Goal: Task Accomplishment & Management: Manage account settings

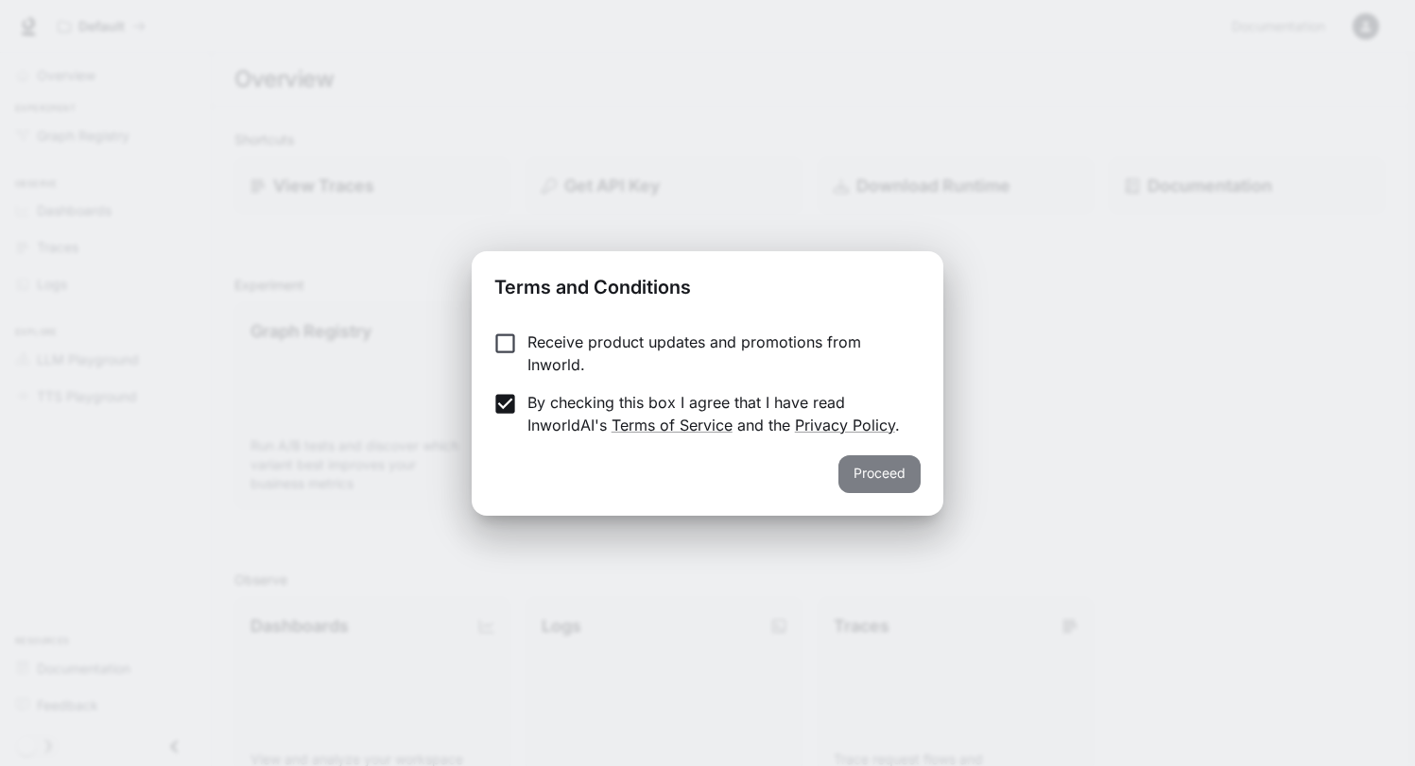
click at [874, 476] on button "Proceed" at bounding box center [879, 475] width 82 height 38
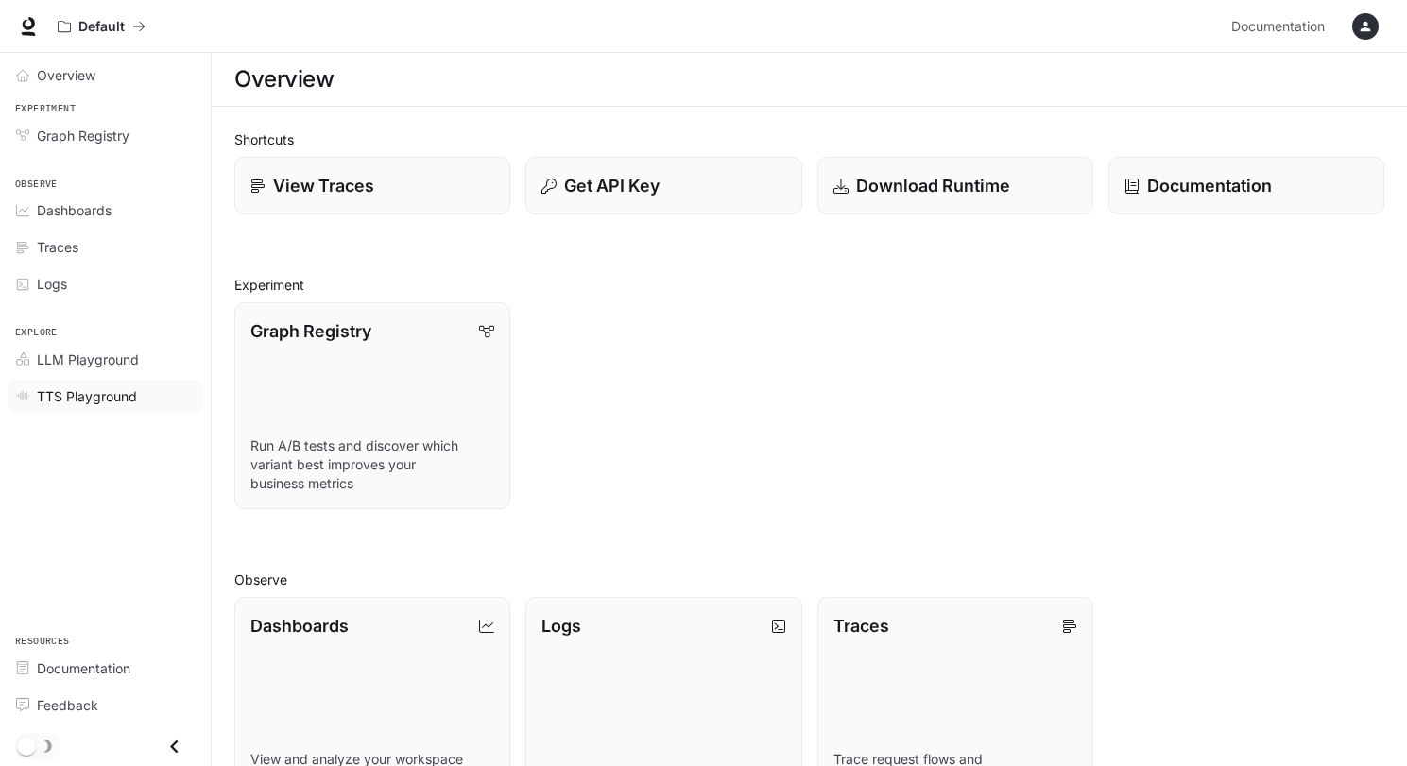
click at [77, 396] on span "TTS Playground" at bounding box center [87, 397] width 100 height 20
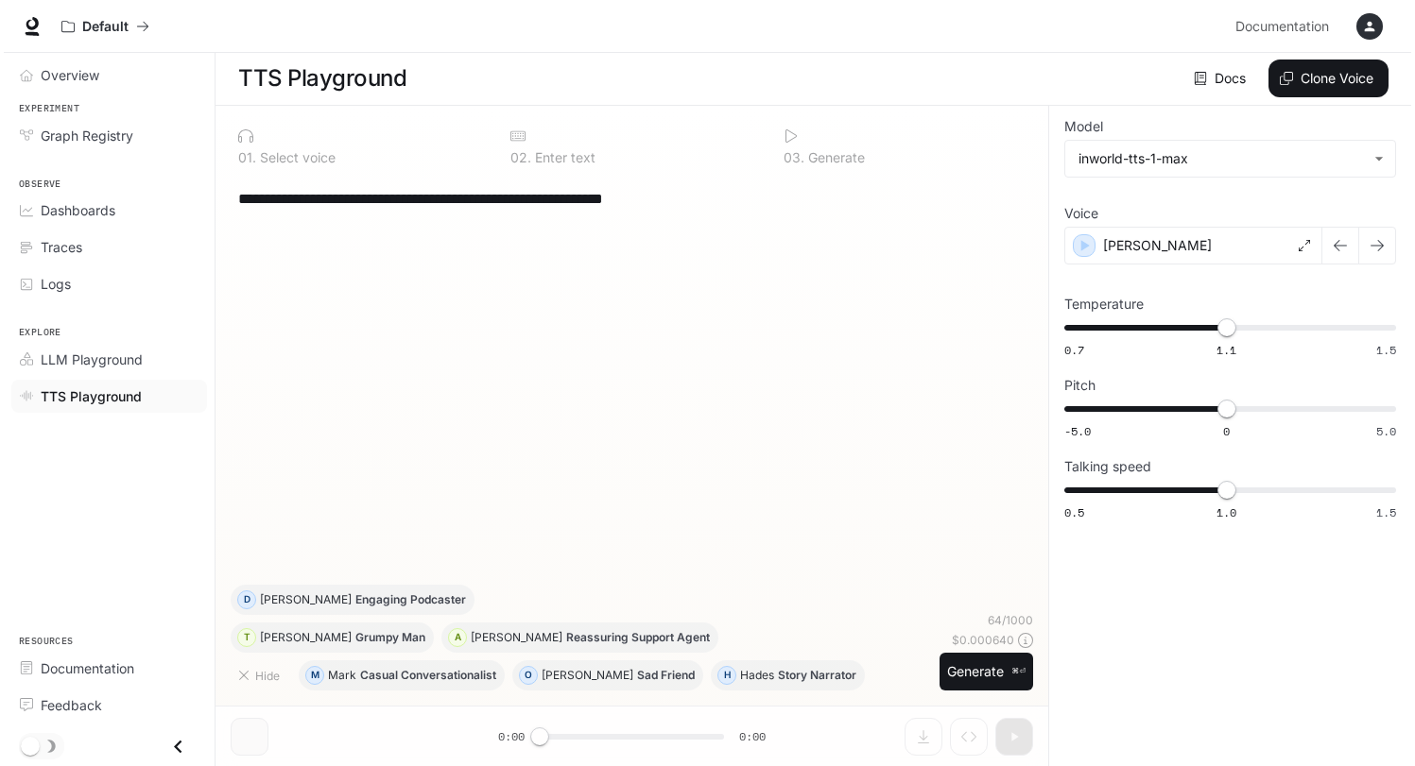
scroll to position [1, 0]
click at [1349, 22] on button "button" at bounding box center [1366, 27] width 38 height 38
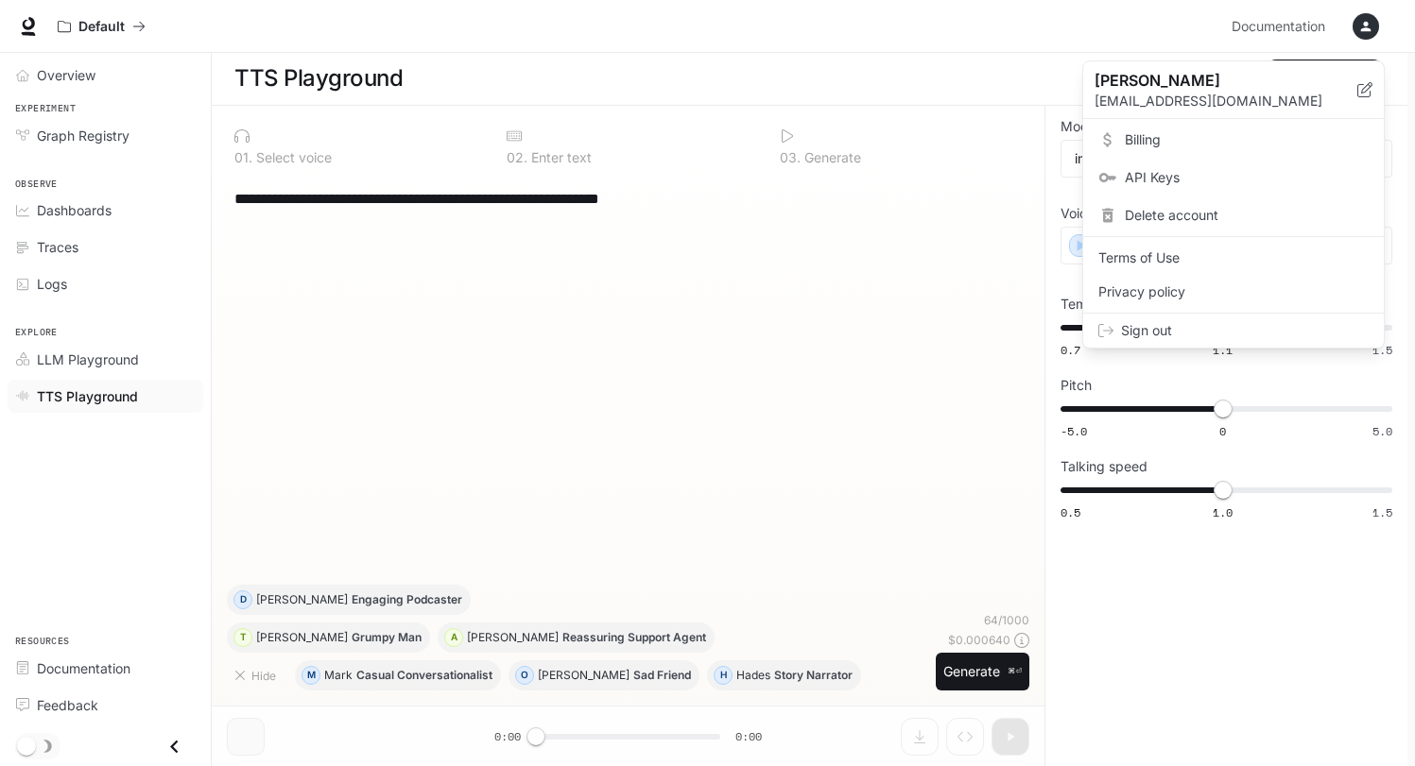
click at [1149, 178] on span "API Keys" at bounding box center [1247, 177] width 244 height 19
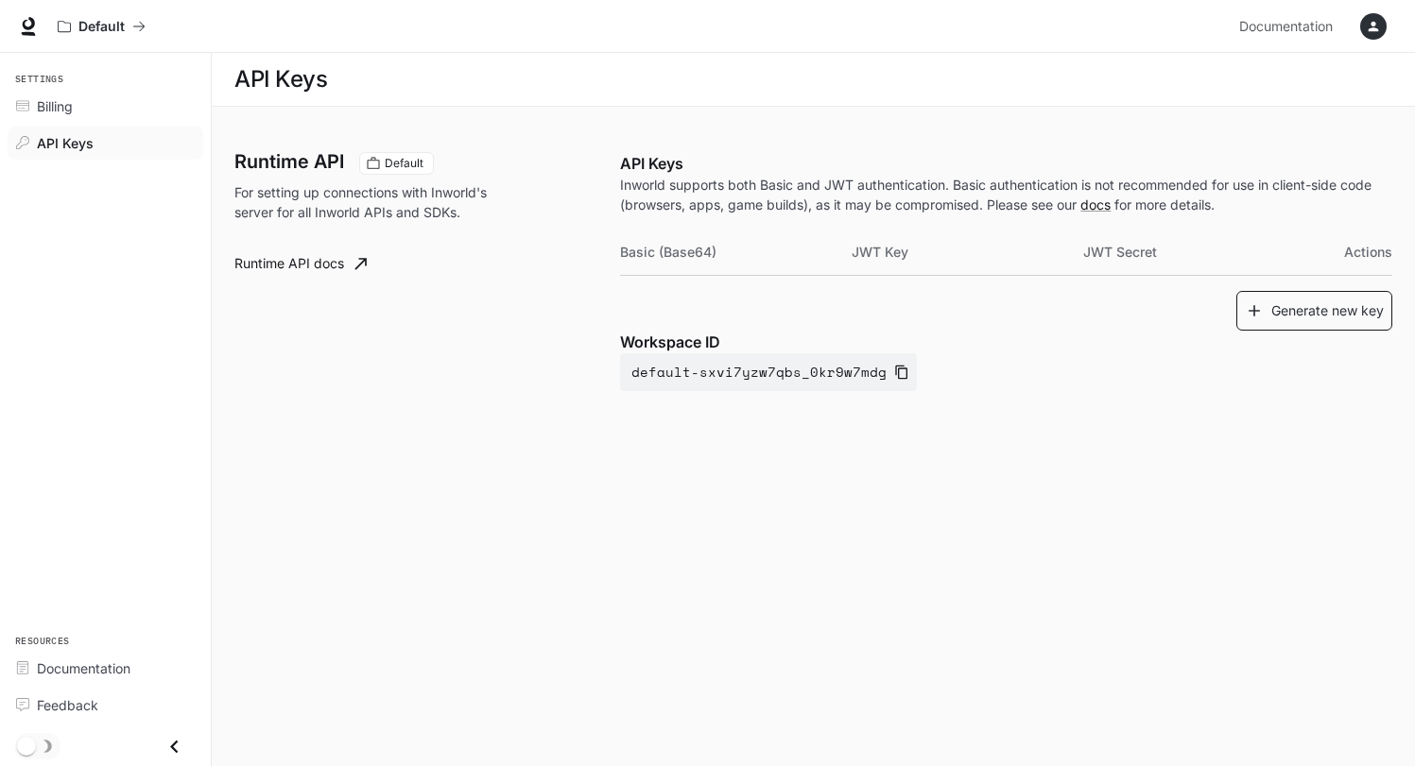
click at [1300, 314] on button "Generate new key" at bounding box center [1314, 311] width 156 height 41
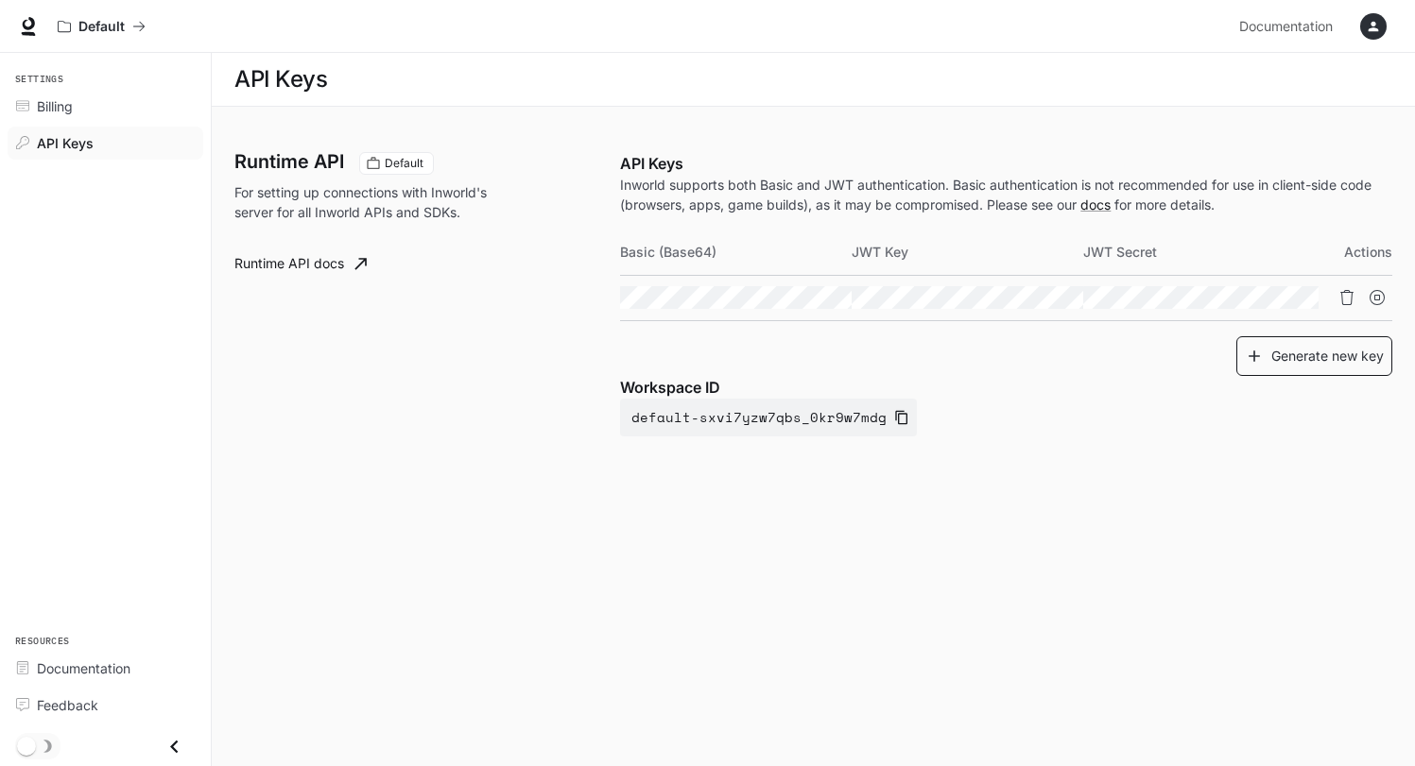
click at [1300, 314] on td at bounding box center [1199, 297] width 232 height 45
click at [786, 298] on icon "button" at bounding box center [778, 297] width 15 height 11
click at [44, 108] on span "Billing" at bounding box center [55, 106] width 36 height 20
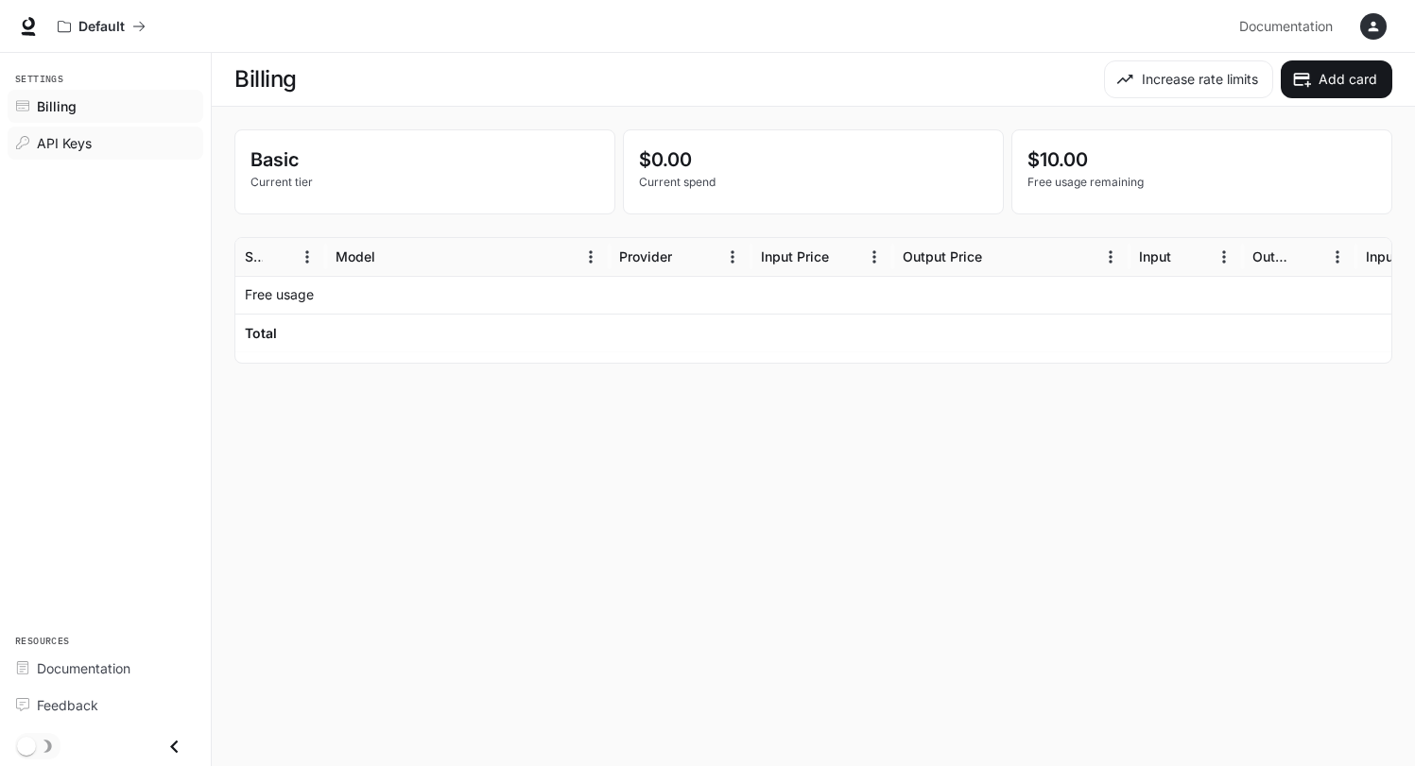
click at [46, 137] on span "API Keys" at bounding box center [64, 143] width 55 height 20
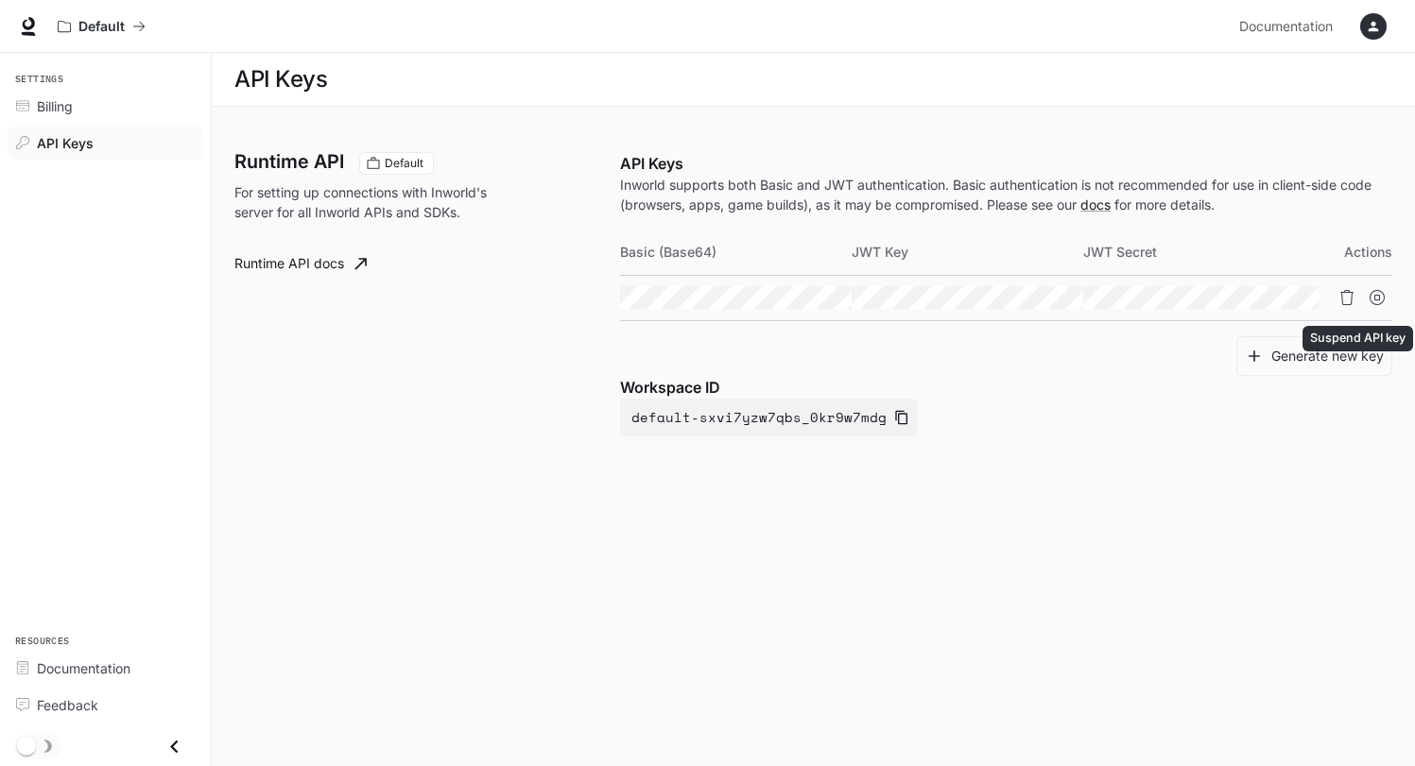
click at [1384, 289] on button "Suspend API key" at bounding box center [1377, 298] width 30 height 30
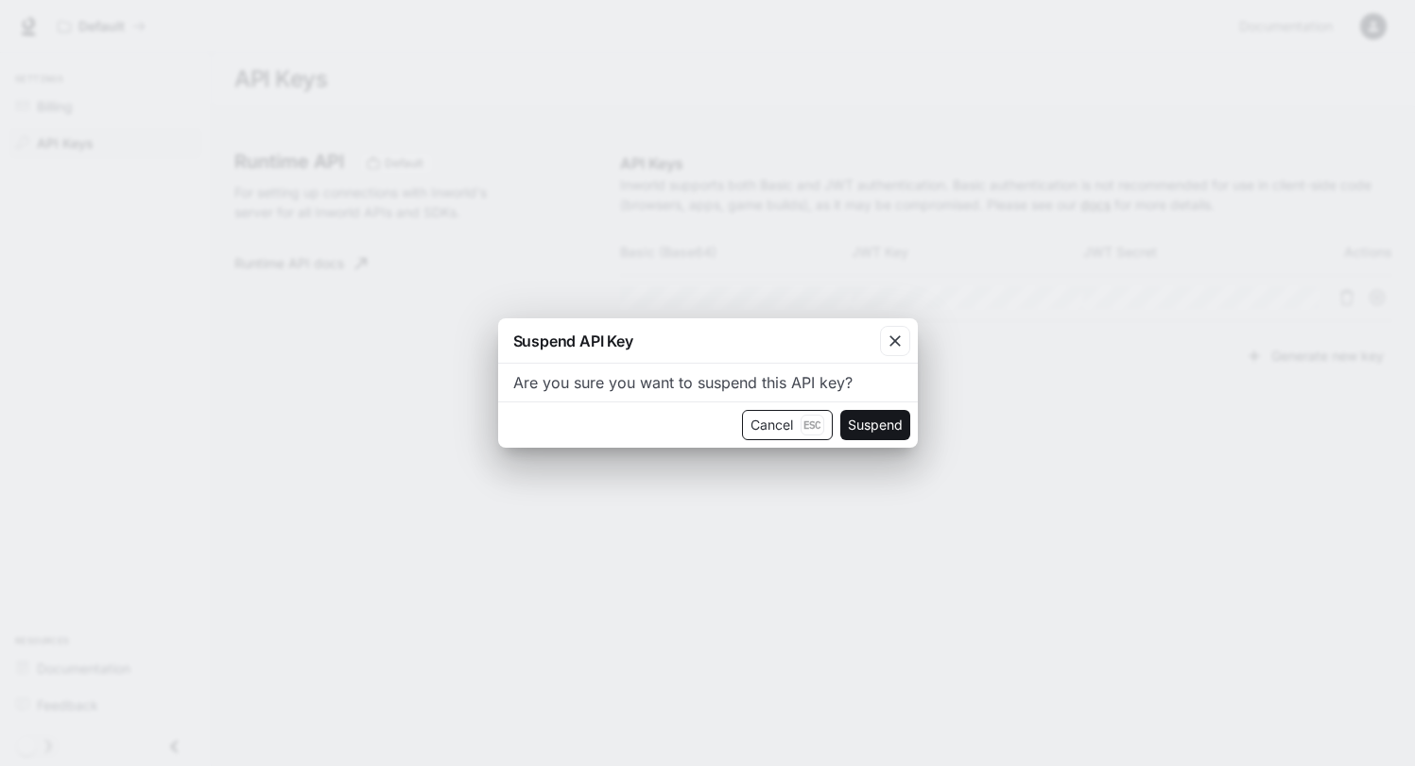
click at [775, 426] on button "Cancel Esc" at bounding box center [787, 425] width 91 height 30
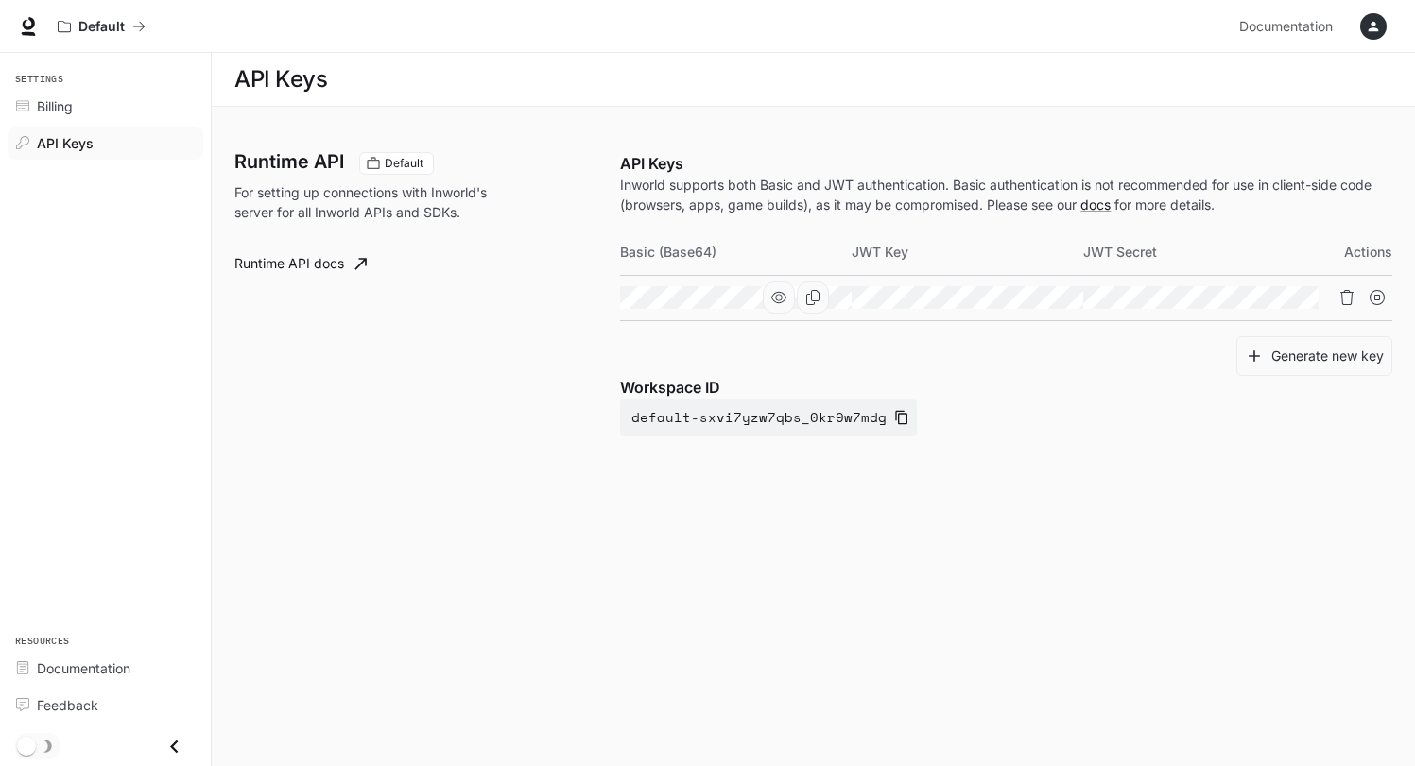
click at [786, 295] on icon "button" at bounding box center [778, 297] width 15 height 11
click at [1018, 293] on icon "button" at bounding box center [1010, 297] width 15 height 15
click at [1249, 297] on icon "button" at bounding box center [1241, 297] width 15 height 15
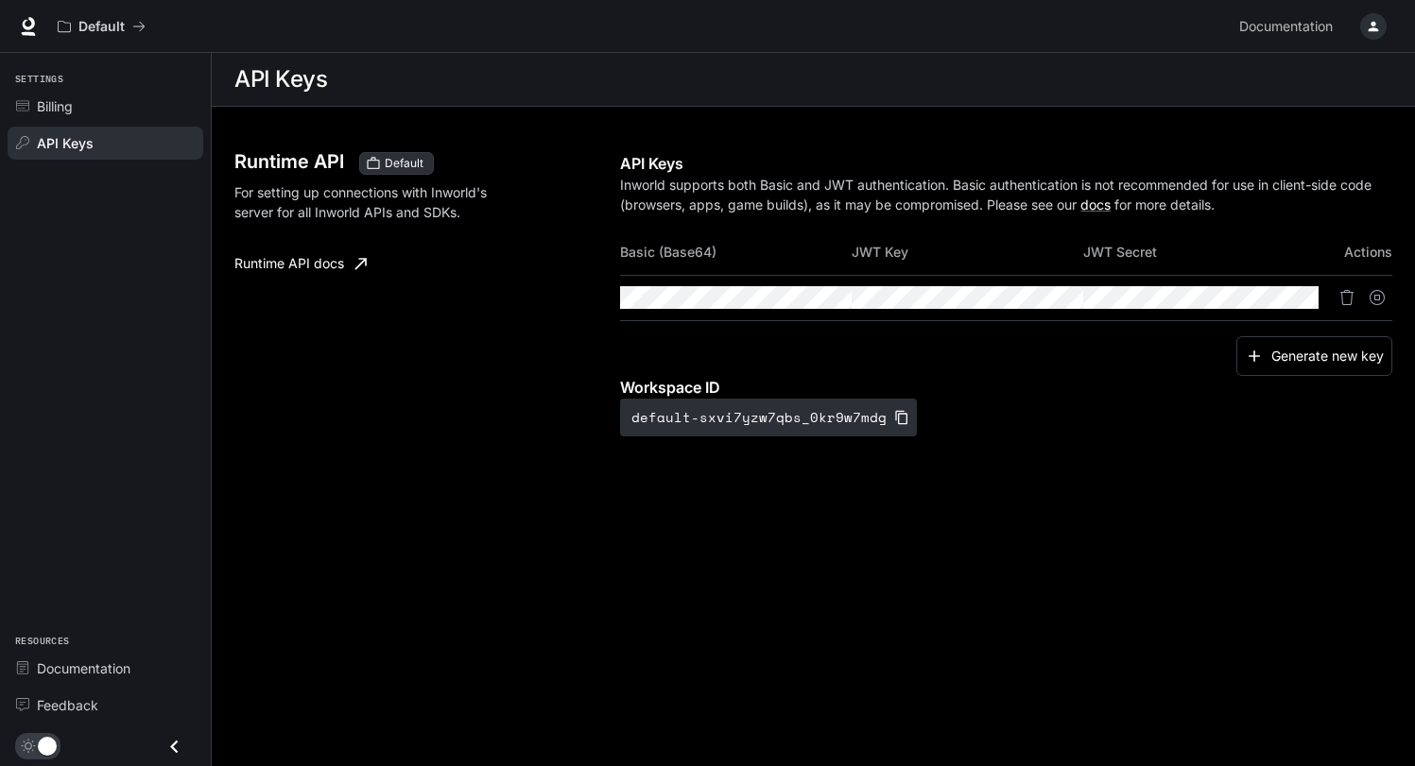
click at [180, 751] on icon "Close drawer" at bounding box center [175, 747] width 26 height 26
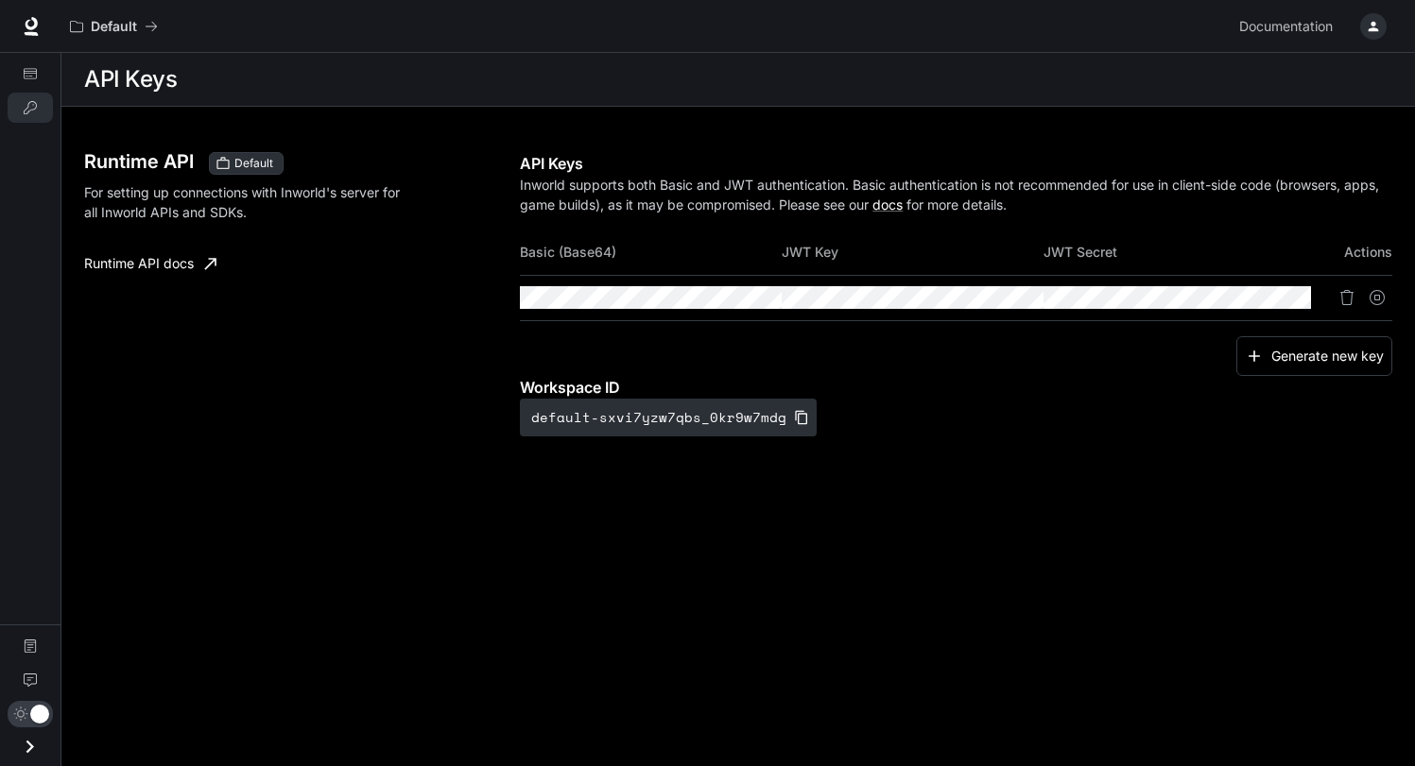
click at [28, 749] on icon "Open drawer" at bounding box center [30, 747] width 26 height 26
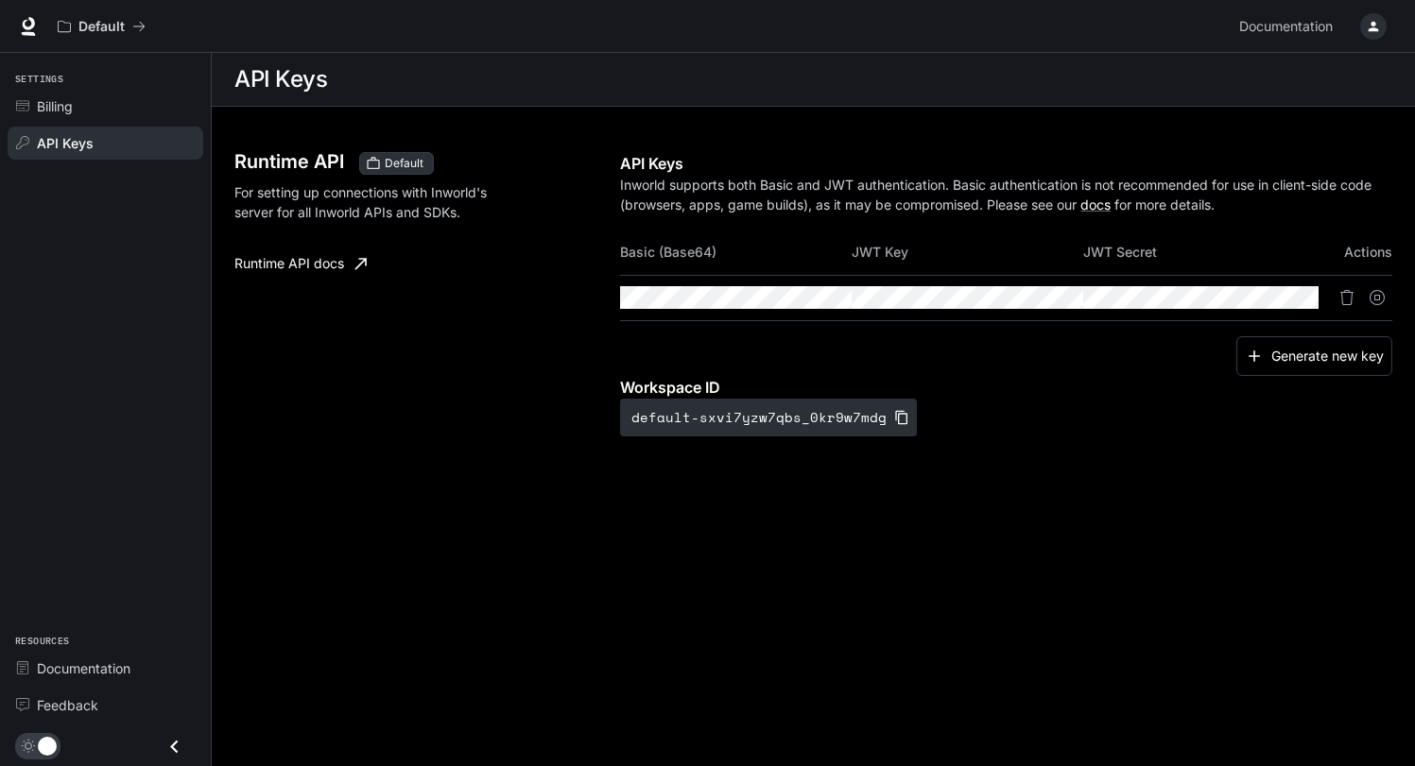
click at [53, 140] on span "API Keys" at bounding box center [65, 143] width 57 height 20
click at [120, 30] on p "Default" at bounding box center [101, 27] width 46 height 16
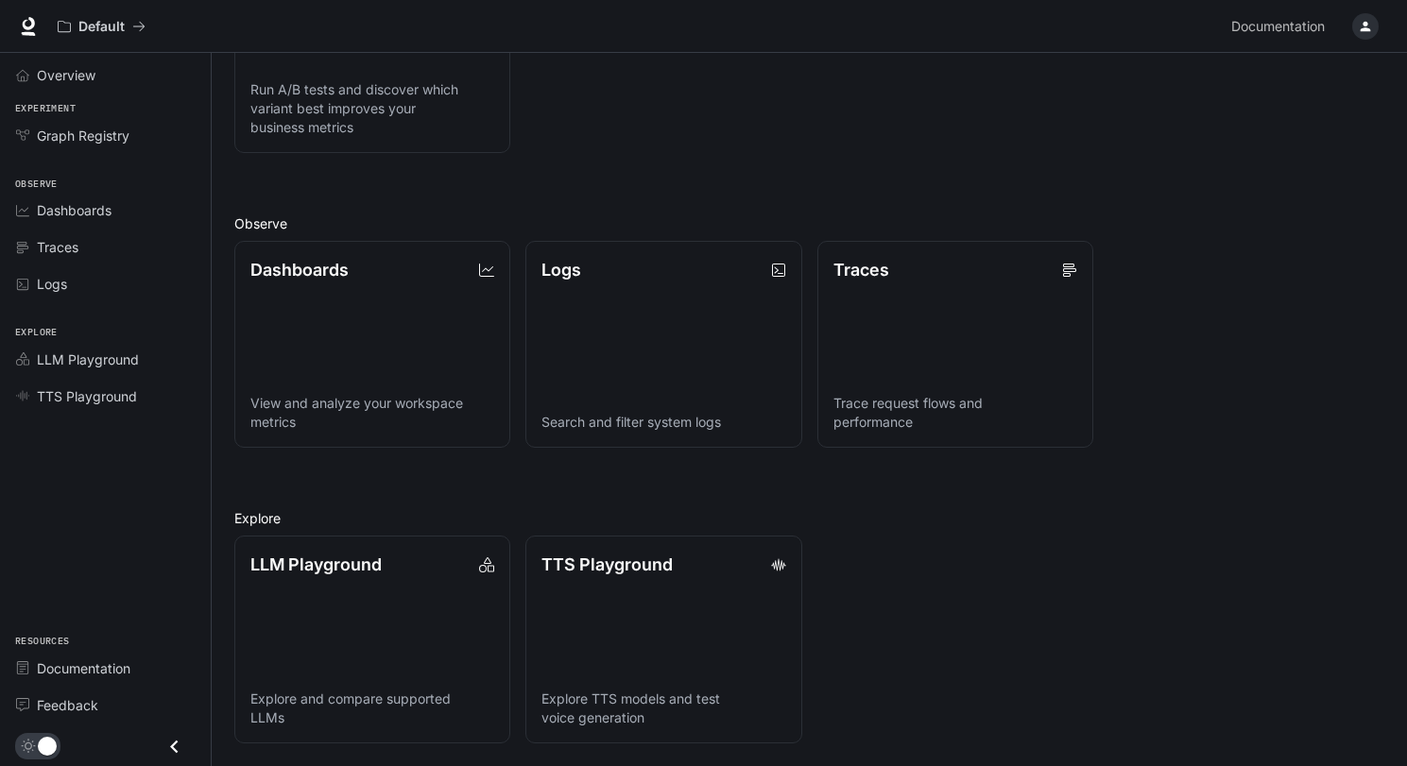
scroll to position [356, 0]
